Goal: Navigation & Orientation: Find specific page/section

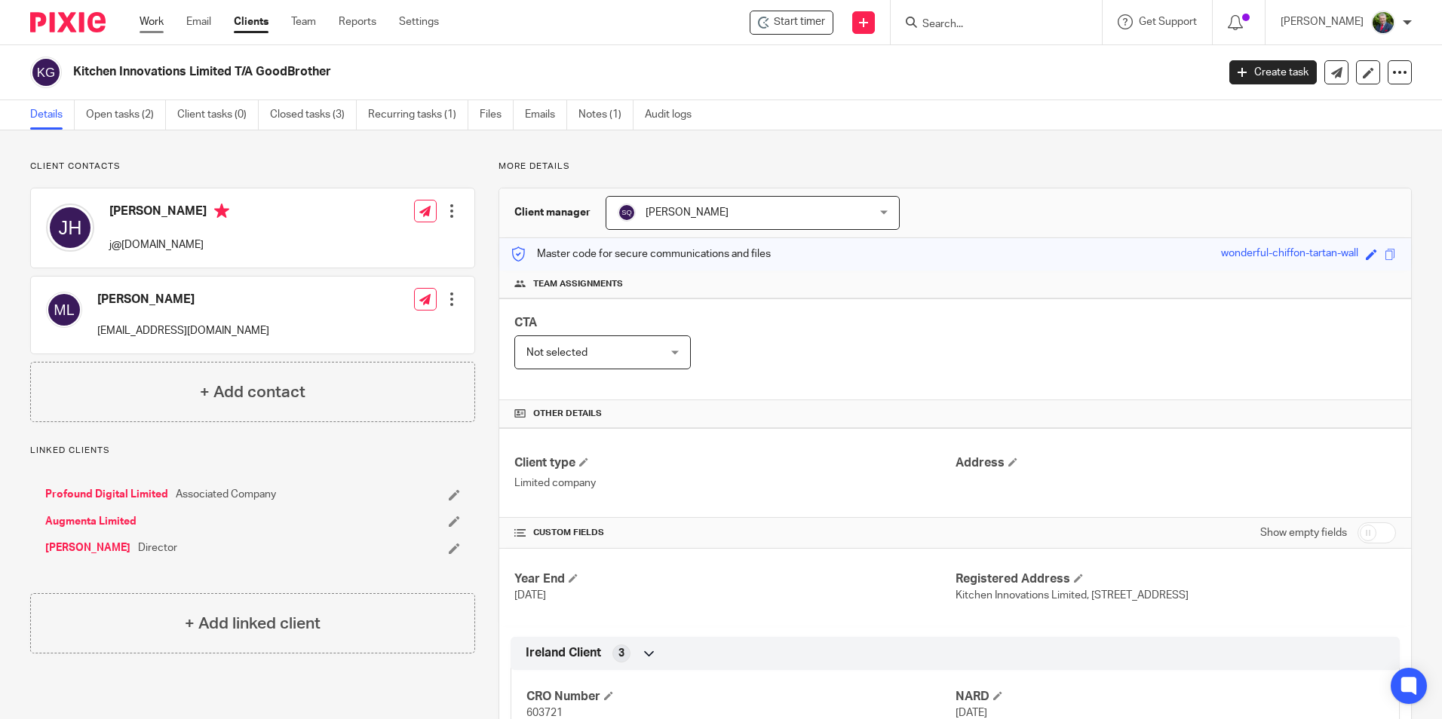
click at [159, 27] on link "Work" at bounding box center [151, 21] width 24 height 15
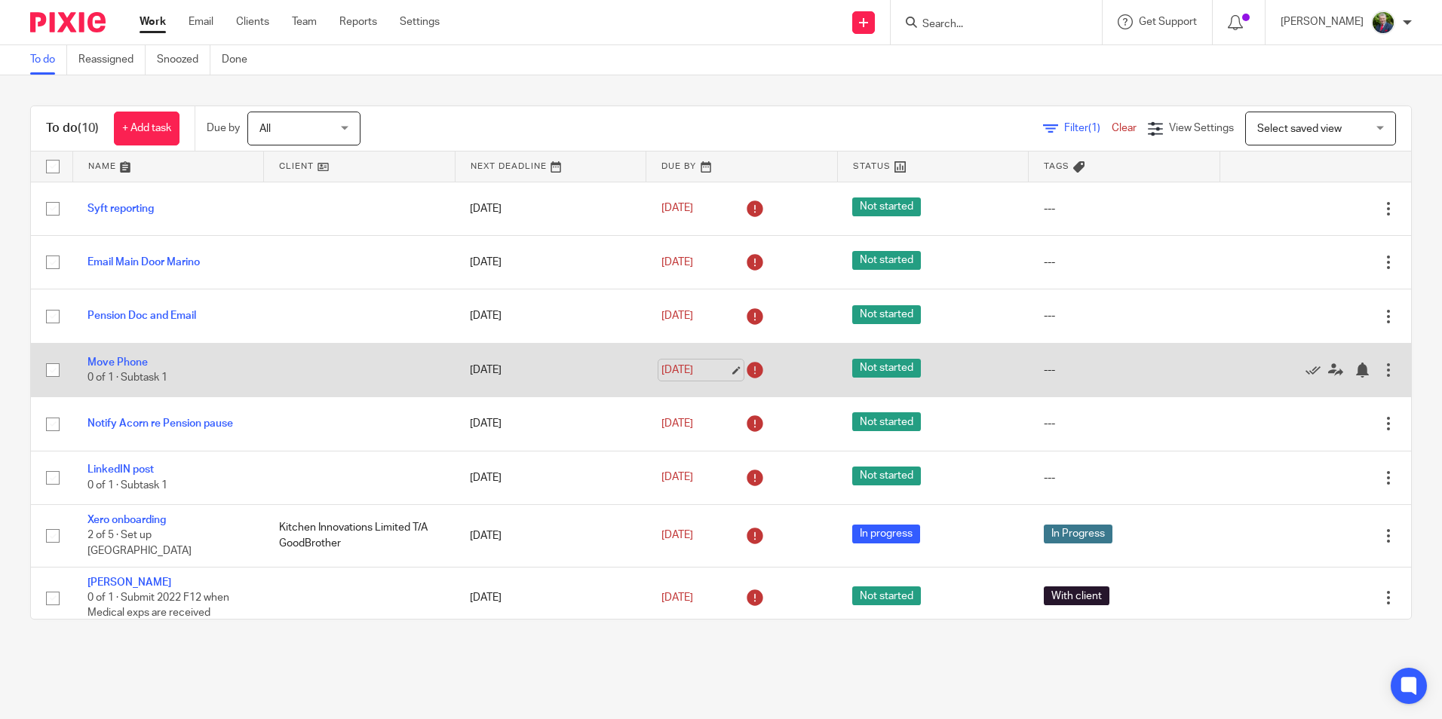
click at [720, 371] on link "[DATE]" at bounding box center [695, 371] width 68 height 16
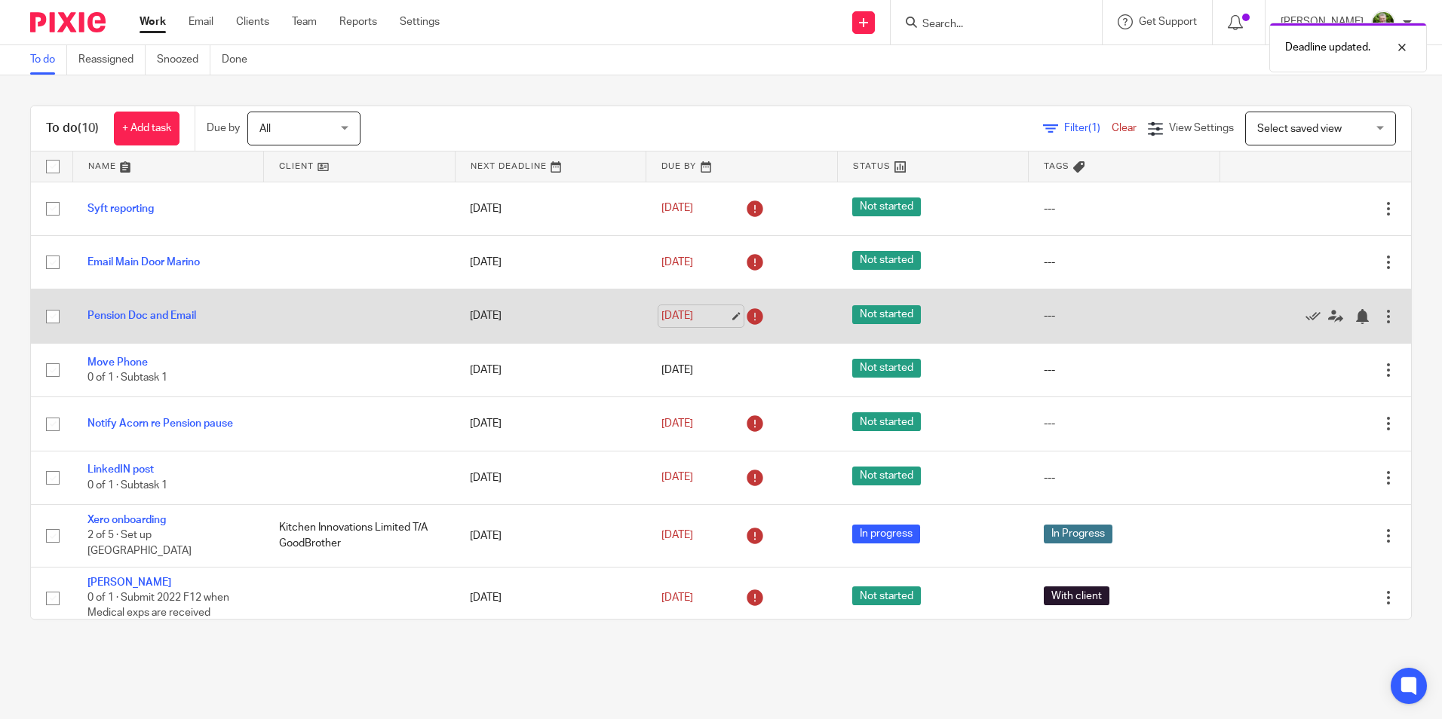
click at [714, 315] on link "[DATE]" at bounding box center [695, 316] width 68 height 16
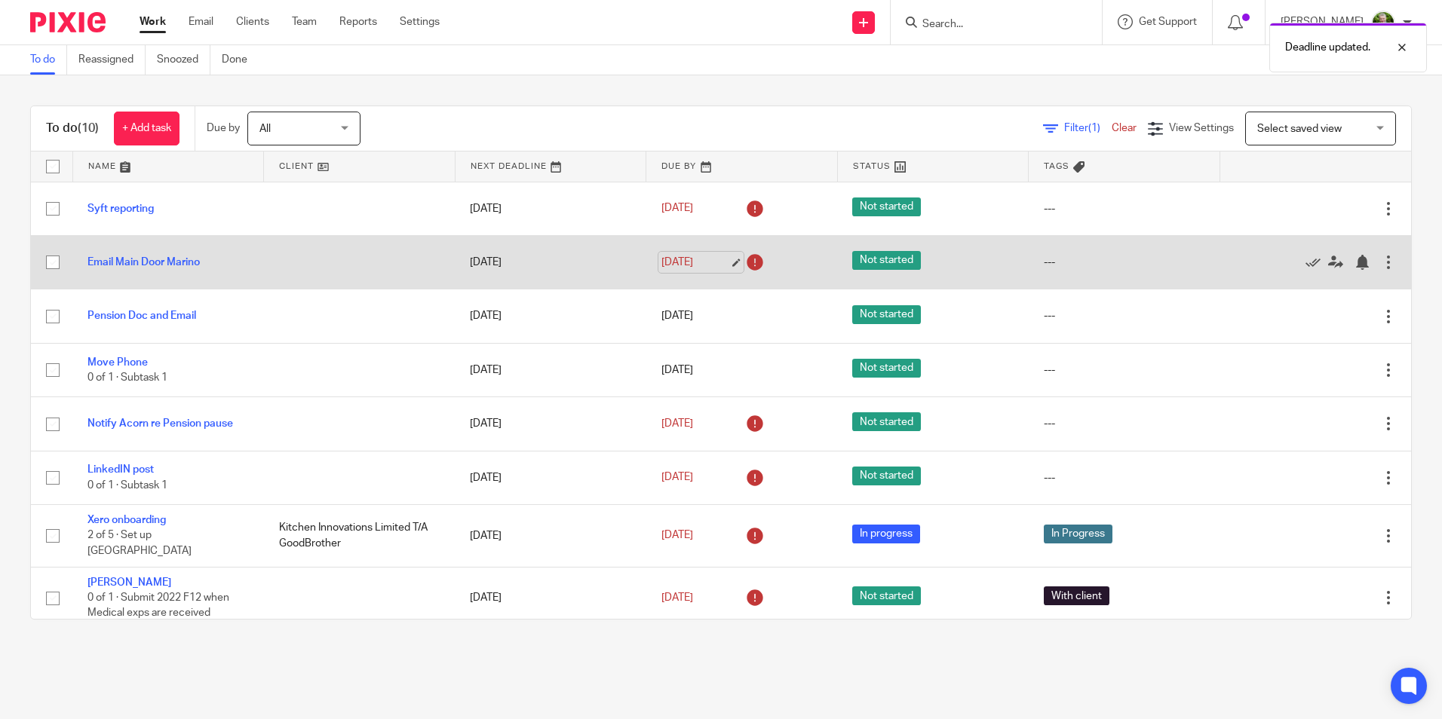
click at [709, 262] on link "[DATE]" at bounding box center [695, 263] width 68 height 16
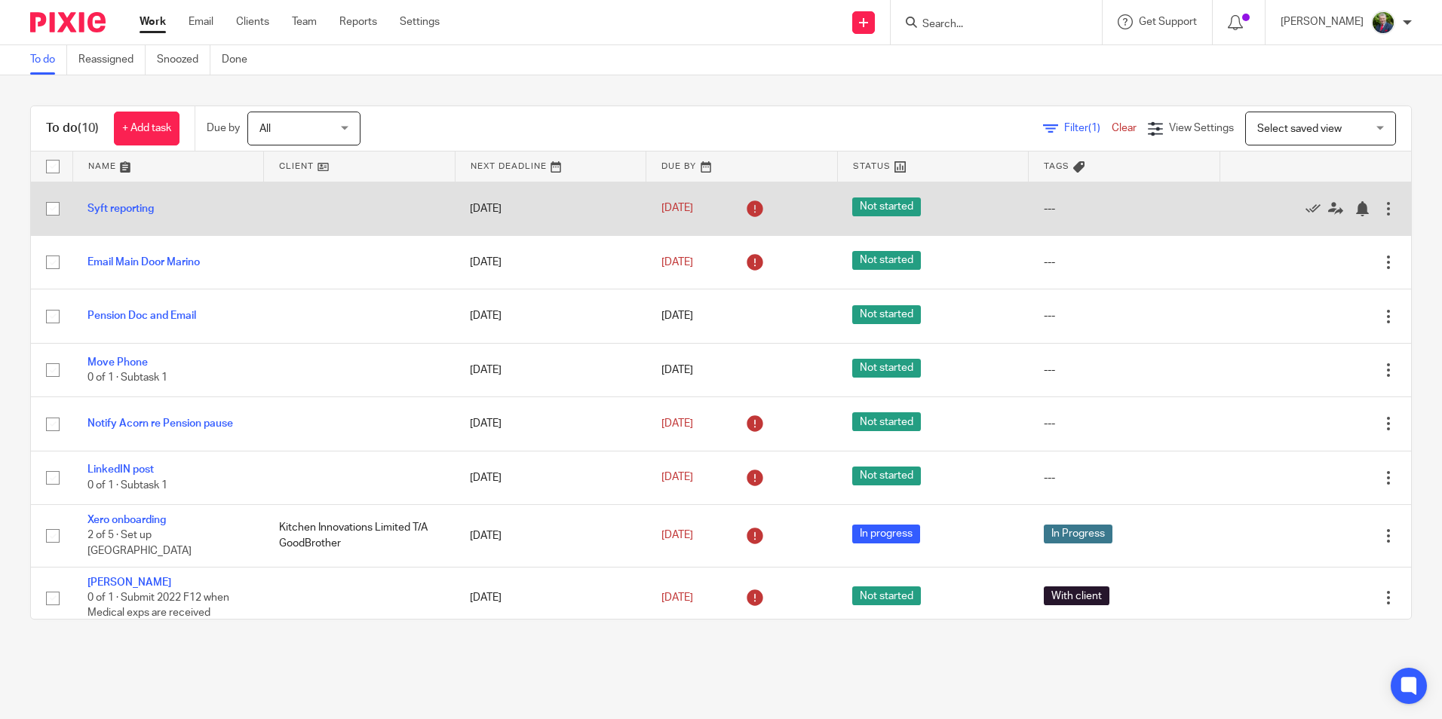
click at [681, 229] on td "[DATE]" at bounding box center [742, 209] width 192 height 54
click at [683, 218] on div "[DATE]" at bounding box center [741, 209] width 161 height 24
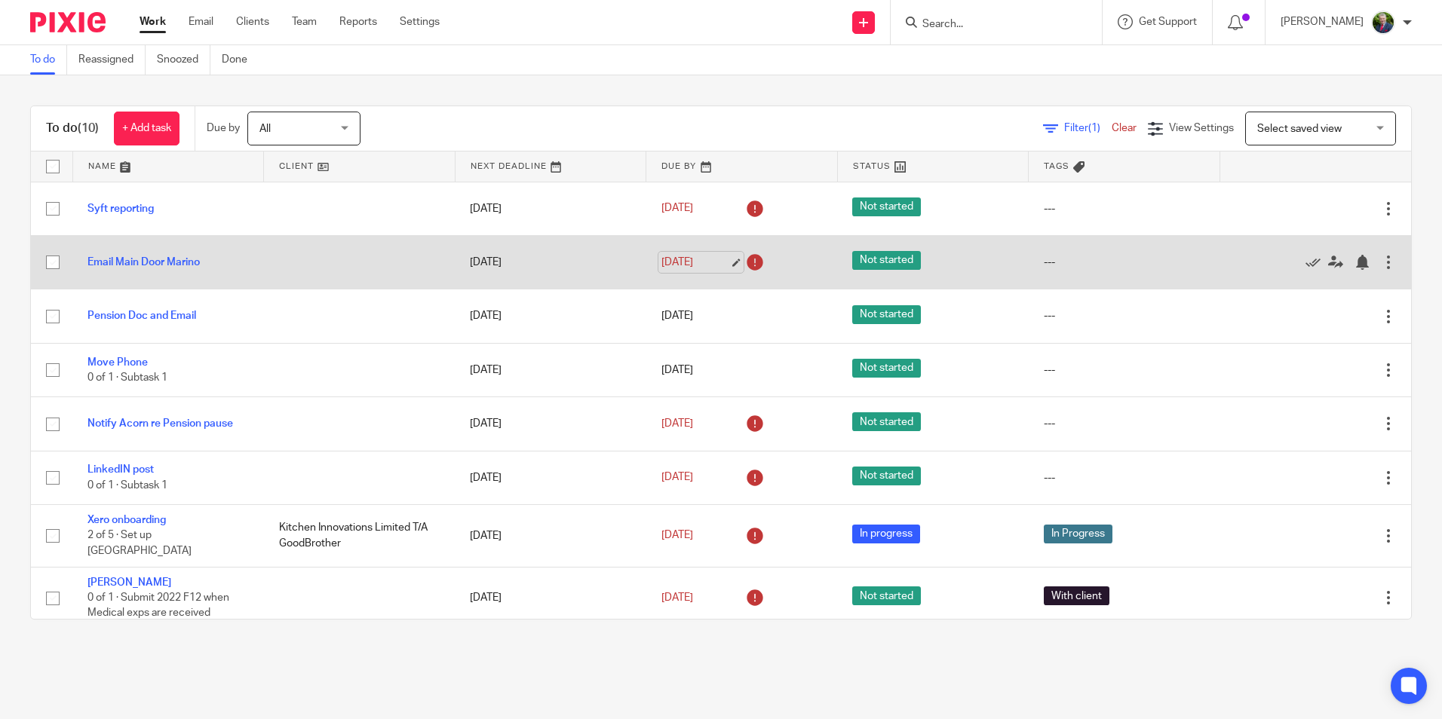
click at [691, 255] on link "[DATE]" at bounding box center [695, 263] width 68 height 16
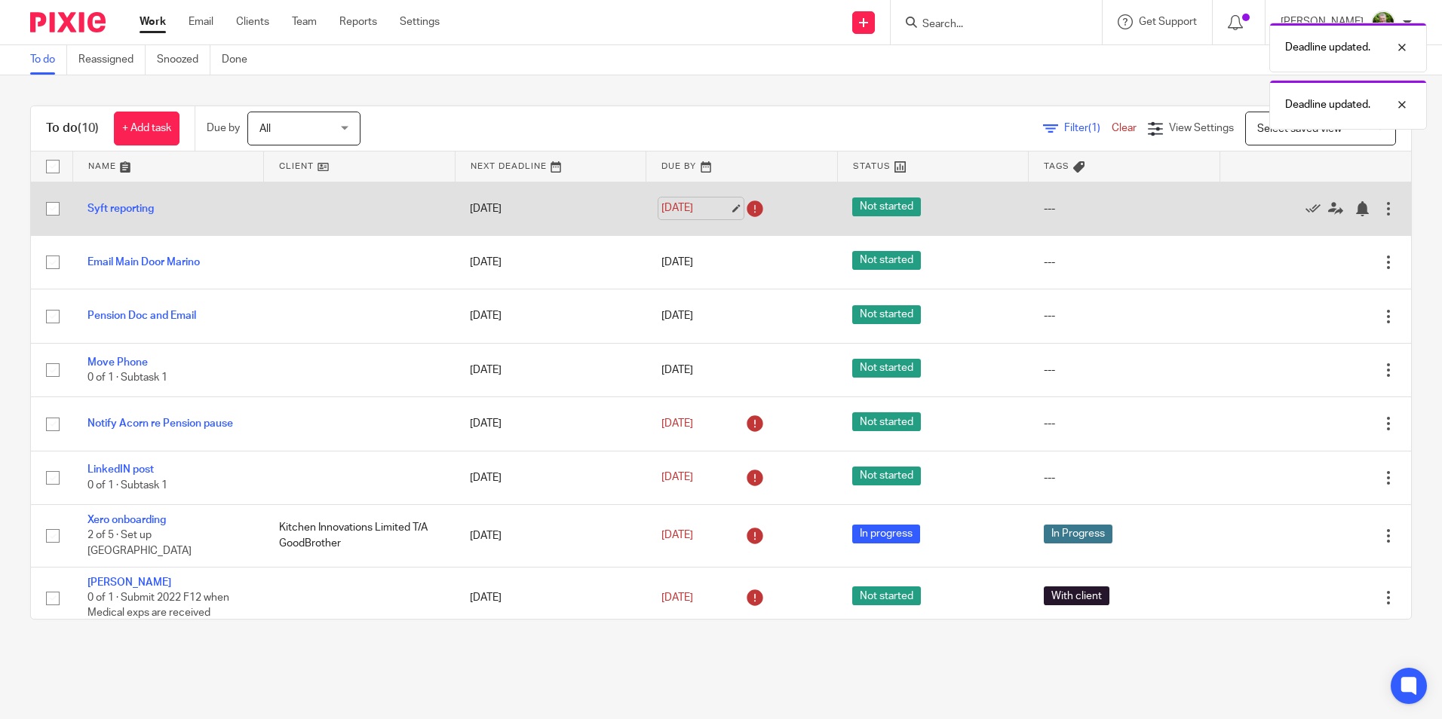
click at [704, 207] on link "[DATE]" at bounding box center [695, 209] width 68 height 16
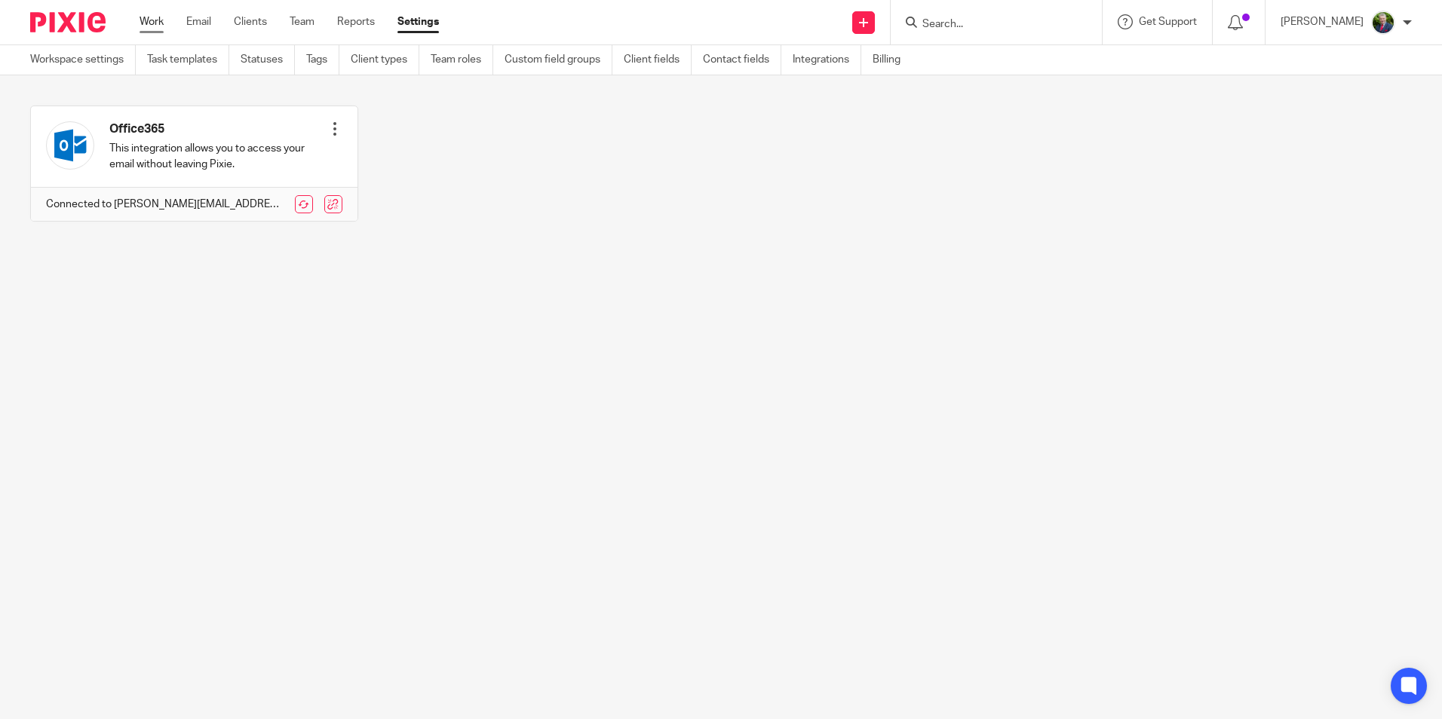
click at [157, 26] on link "Work" at bounding box center [151, 21] width 24 height 15
